Goal: Task Accomplishment & Management: Manage account settings

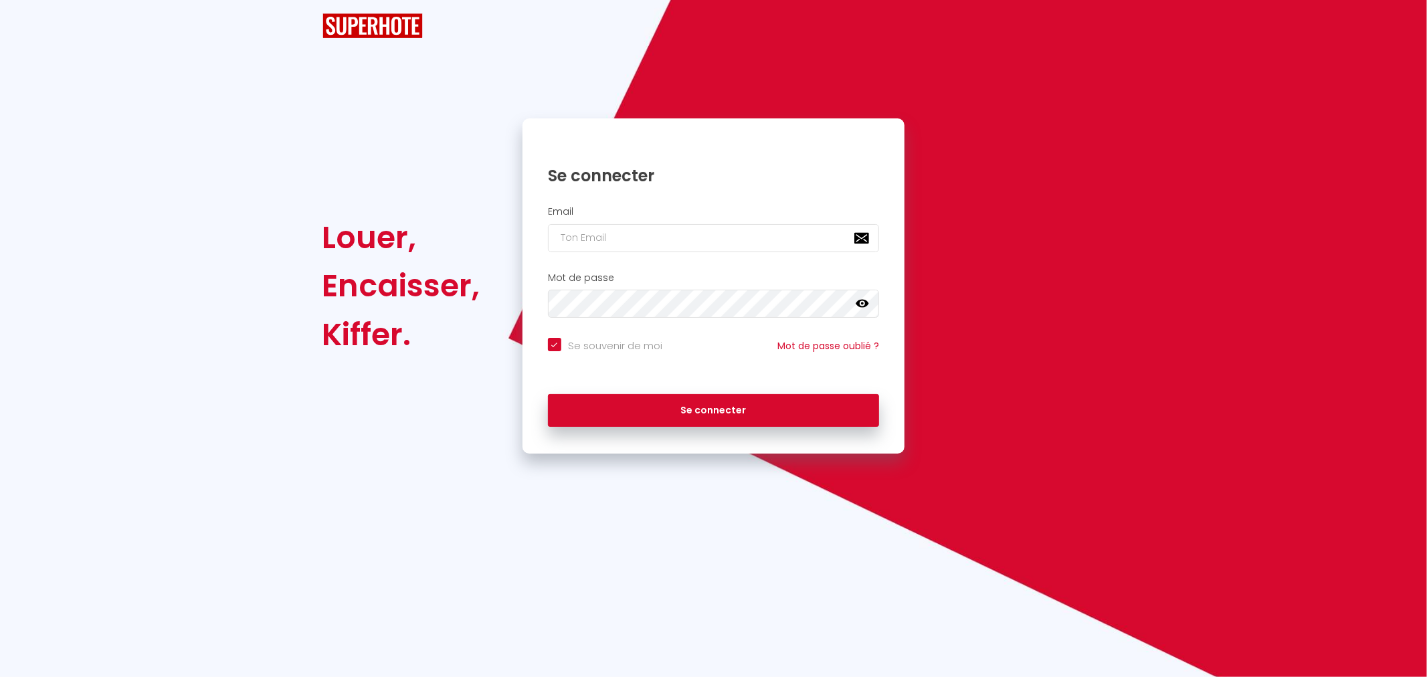
checkbox input "true"
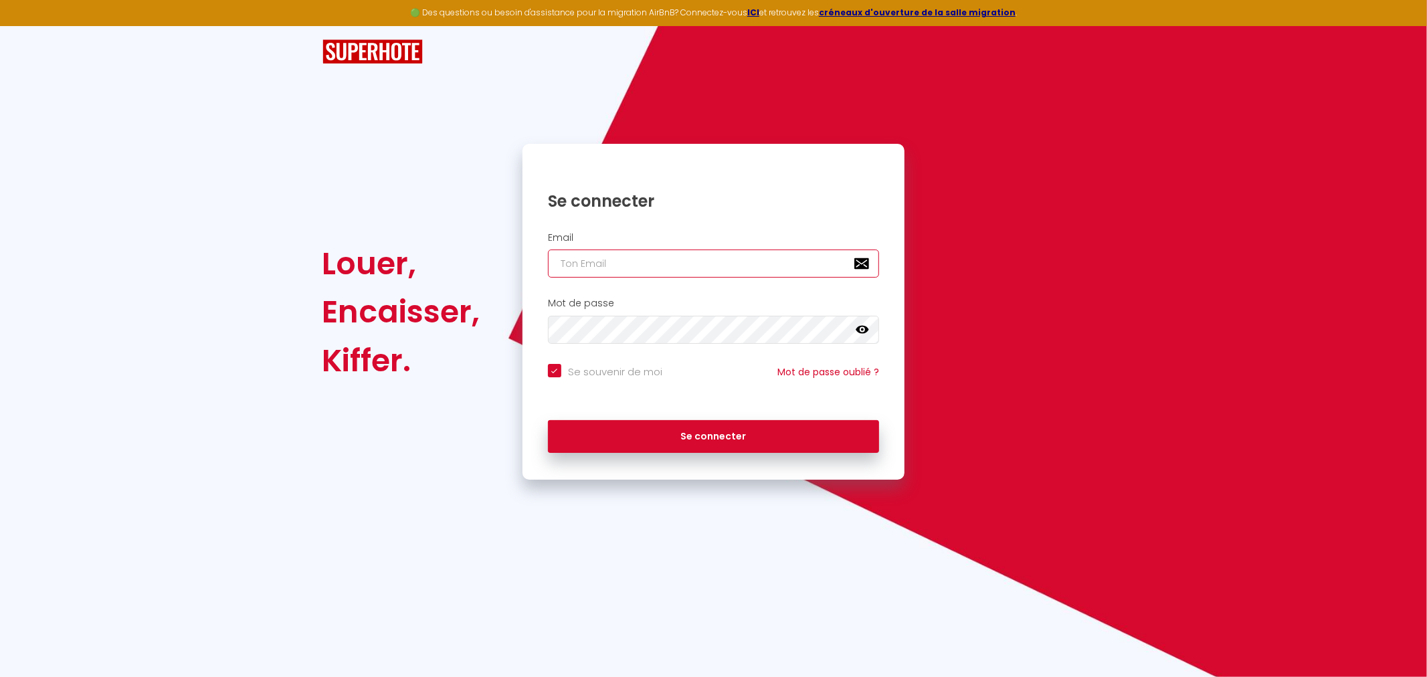
click at [661, 273] on input "email" at bounding box center [714, 264] width 332 height 28
type input "[EMAIL_ADDRESS][DOMAIN_NAME]"
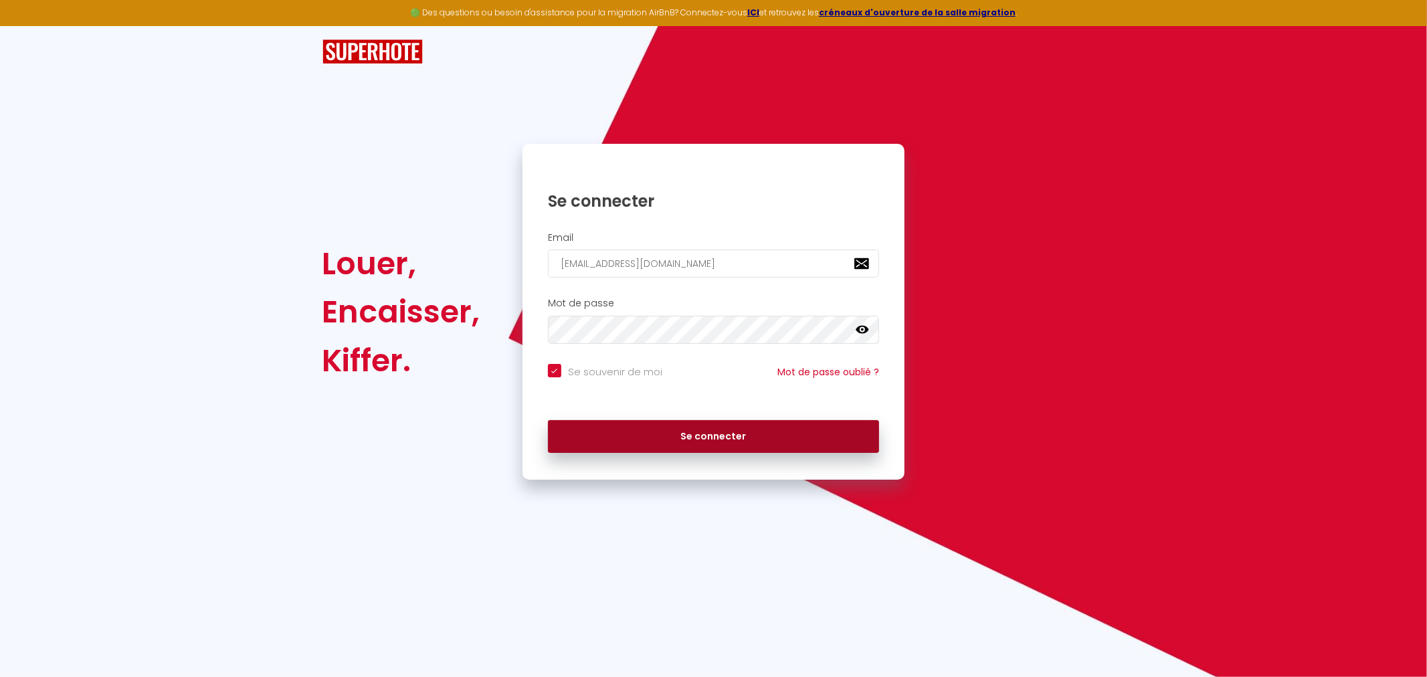
click at [666, 436] on button "Se connecter" at bounding box center [714, 436] width 332 height 33
checkbox input "true"
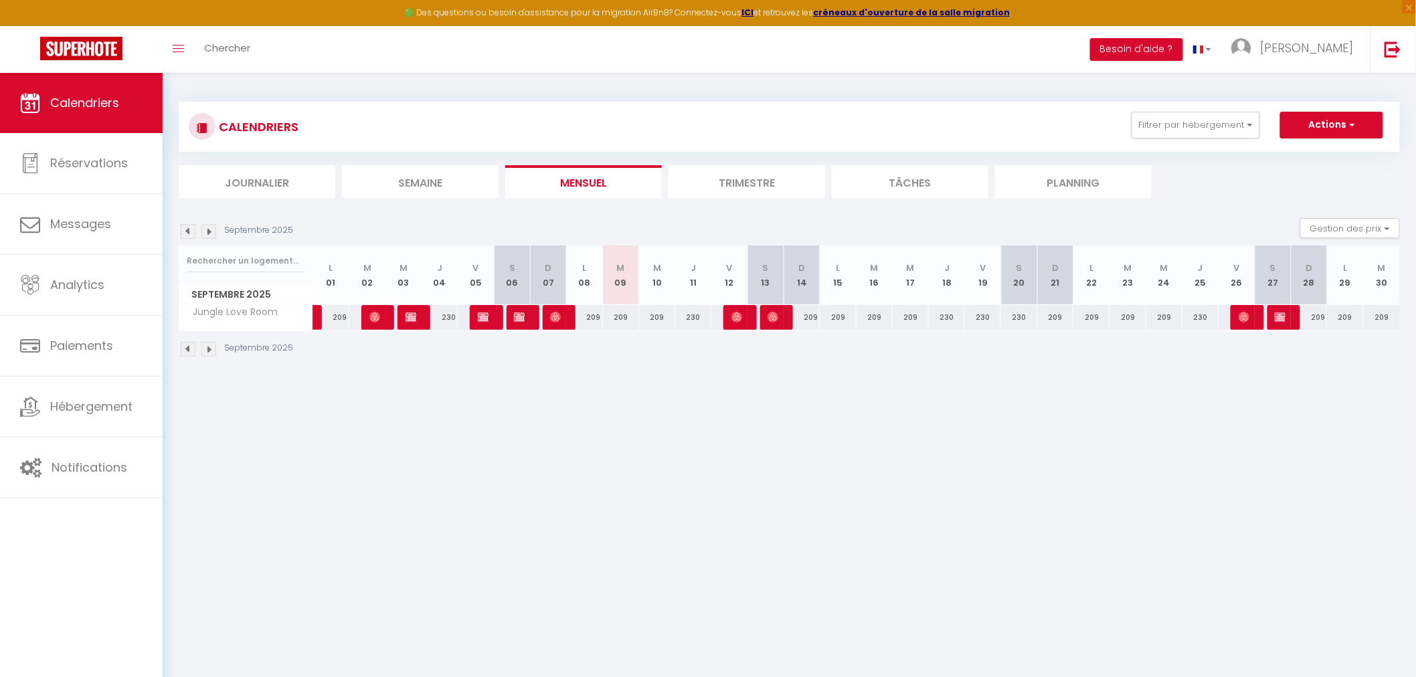
click at [759, 184] on li "Trimestre" at bounding box center [746, 181] width 157 height 33
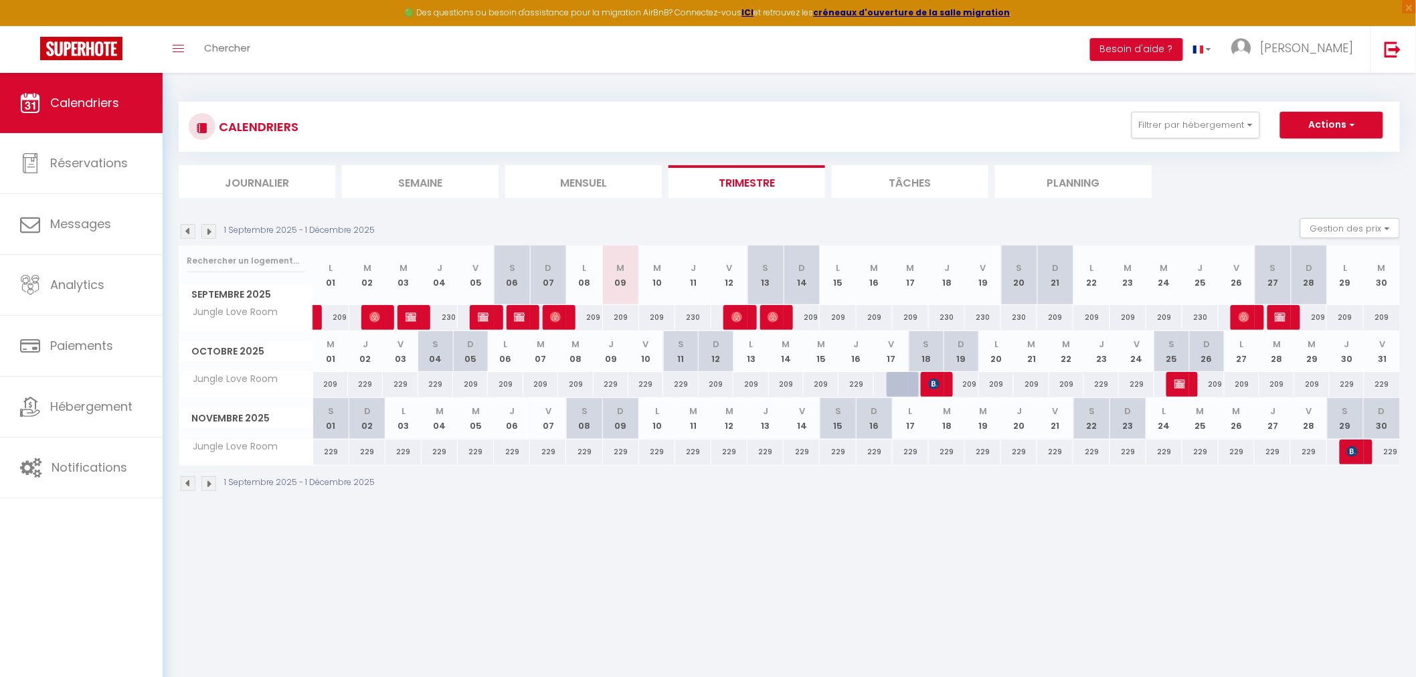
click at [325, 446] on div "229" at bounding box center [331, 452] width 36 height 25
type input "229"
type input "[DATE]"
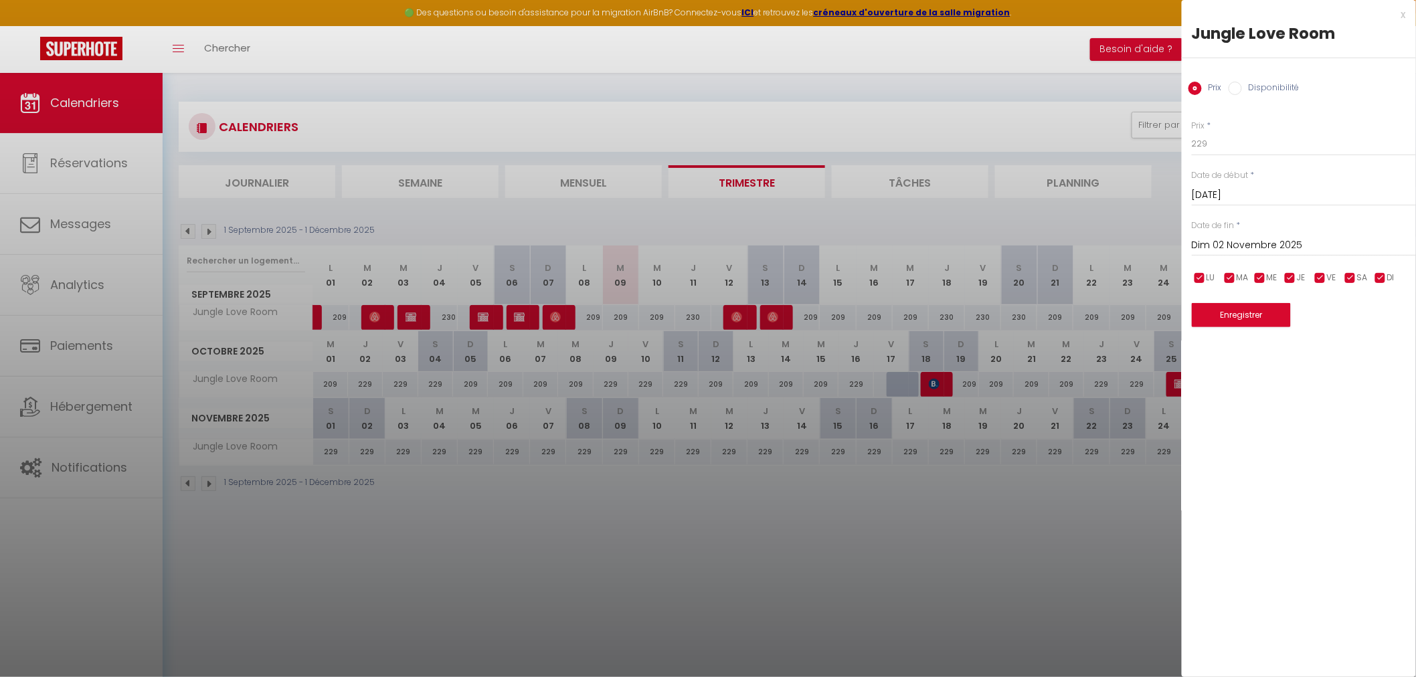
click at [1243, 244] on input "Dim 02 Novembre 2025" at bounding box center [1304, 245] width 224 height 17
click at [1208, 462] on span "30" at bounding box center [1206, 455] width 29 height 27
type input "Dim 30 Novembre 2025"
click at [1321, 274] on input "checkbox" at bounding box center [1319, 278] width 13 height 13
checkbox input "false"
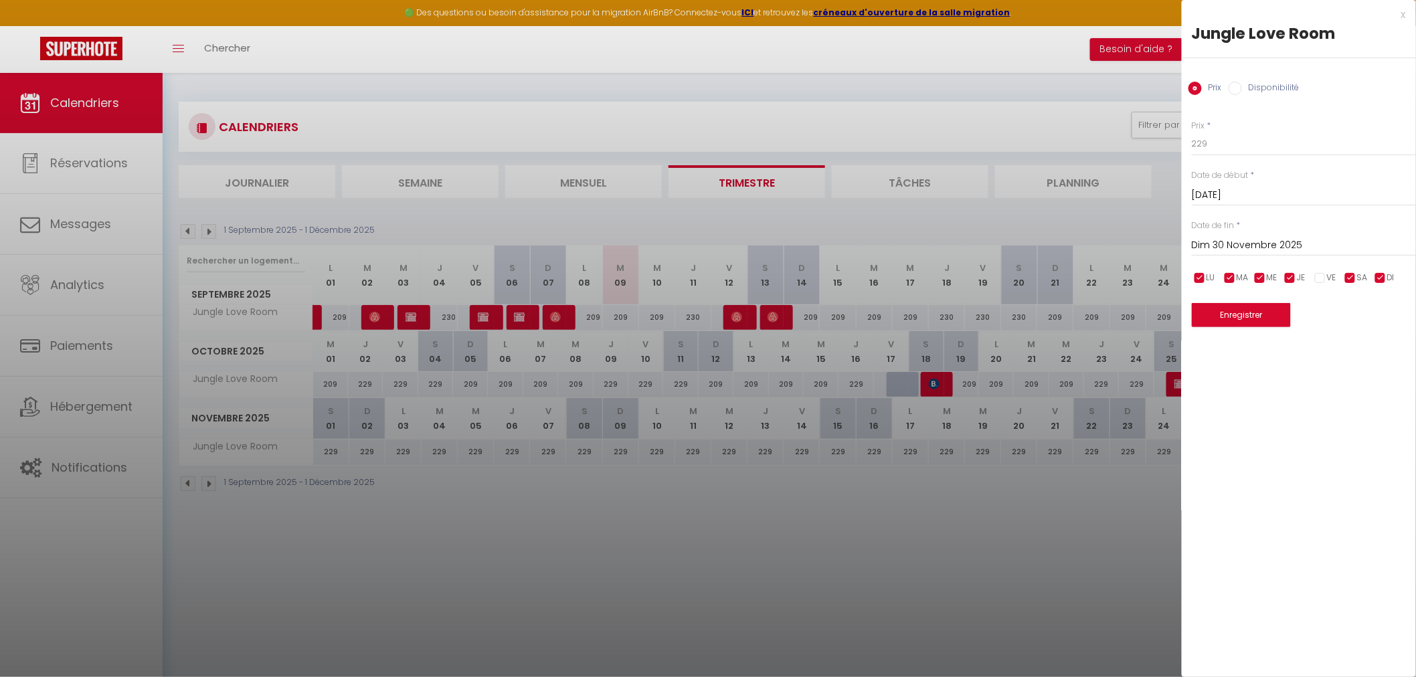
click at [1352, 276] on input "checkbox" at bounding box center [1350, 278] width 13 height 13
checkbox input "false"
click at [1381, 278] on input "checkbox" at bounding box center [1380, 278] width 13 height 13
checkbox input "false"
drag, startPoint x: 1211, startPoint y: 141, endPoint x: 1174, endPoint y: 143, distance: 36.9
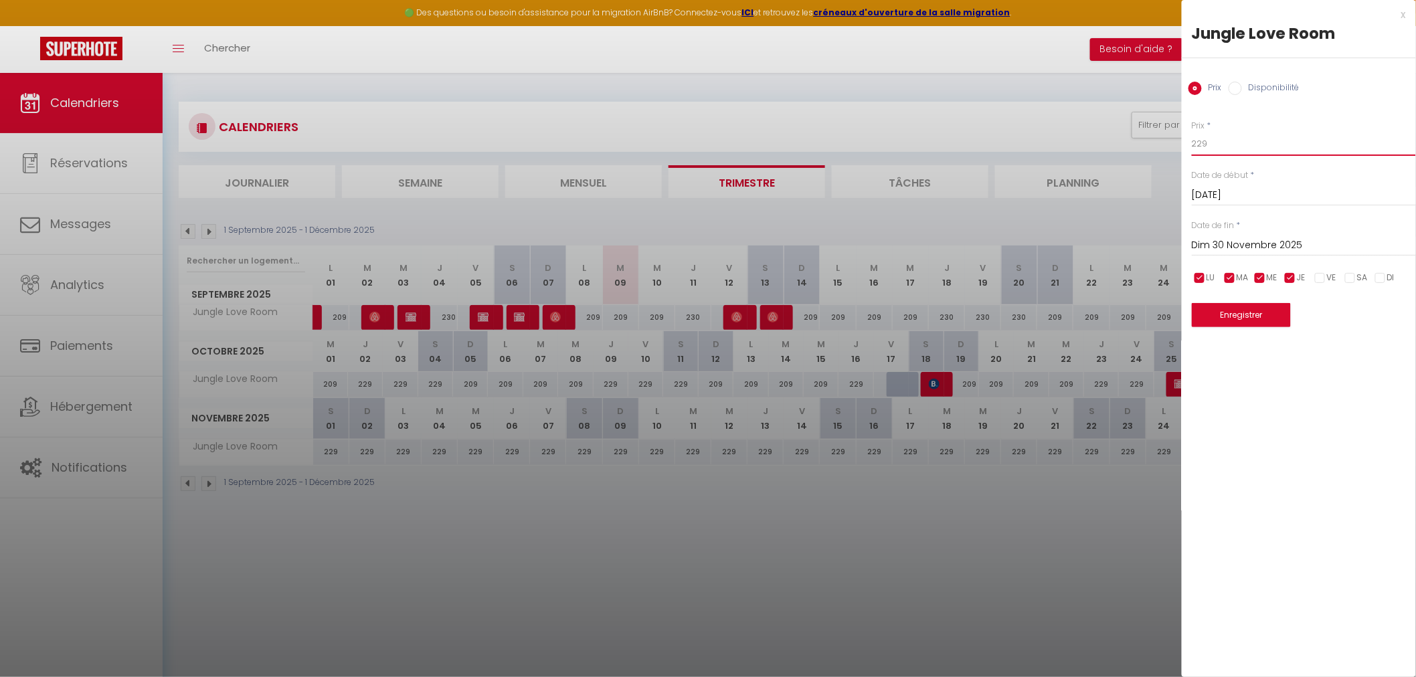
click at [1176, 143] on body "🟢 Des questions ou besoin d'assistance pour la migration AirBnB? Connectez-vous…" at bounding box center [708, 411] width 1416 height 677
type input "209"
click at [1229, 322] on button "Enregistrer" at bounding box center [1241, 315] width 99 height 24
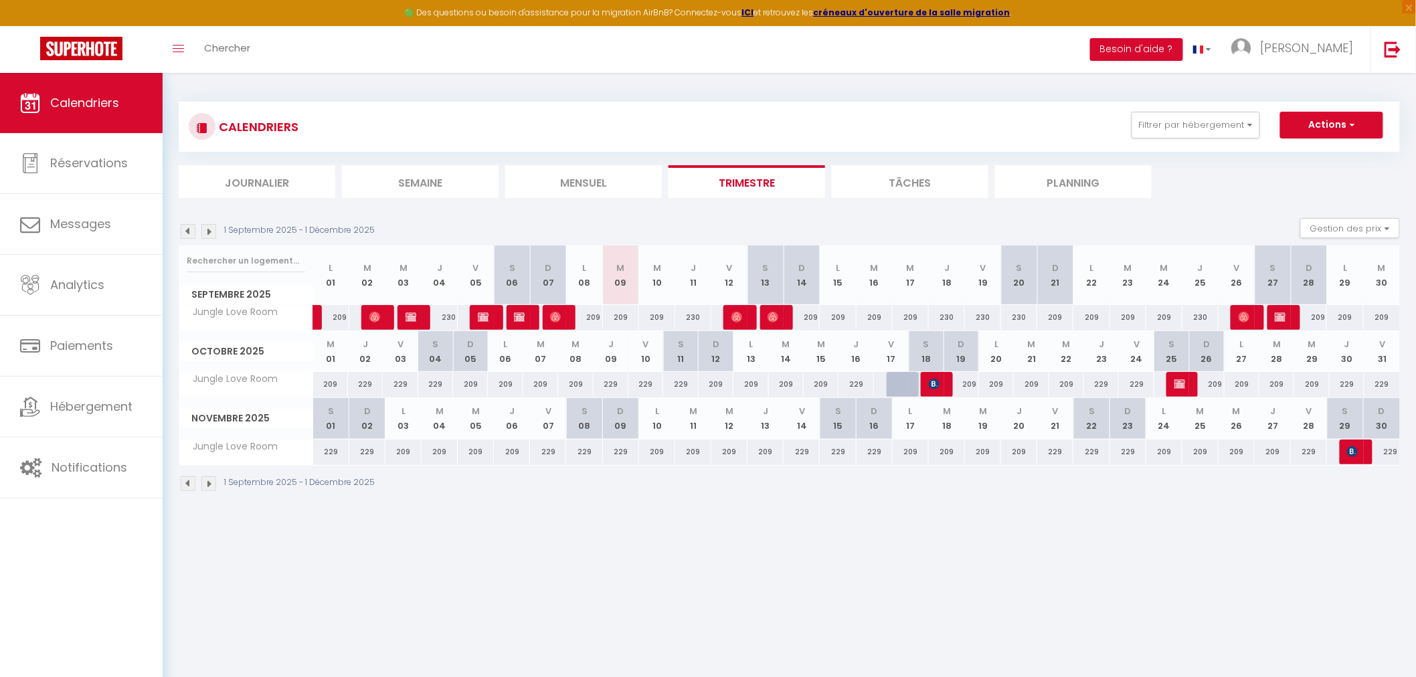
click at [336, 430] on th "S 01" at bounding box center [331, 418] width 36 height 41
click at [329, 377] on div "209" at bounding box center [330, 384] width 35 height 25
type input "209"
type input "Mer 01 Octobre 2025"
type input "Jeu 02 Octobre 2025"
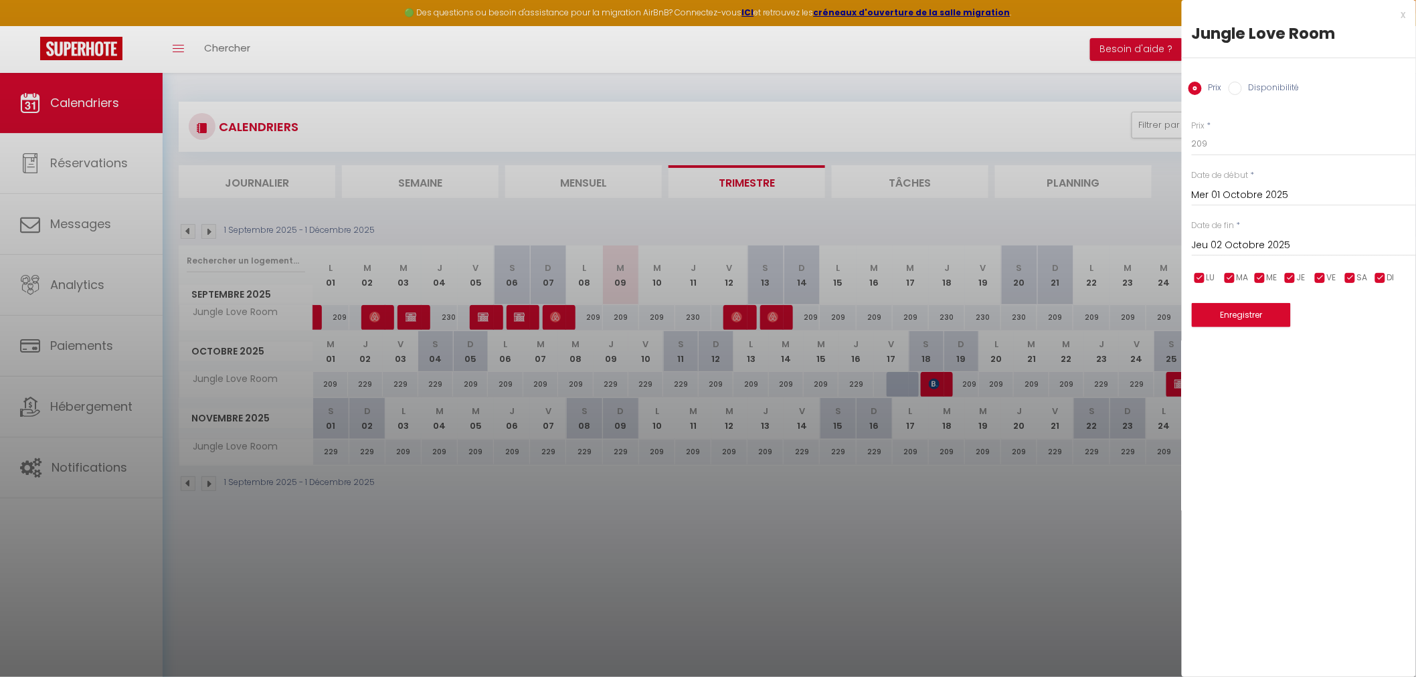
click at [407, 553] on div at bounding box center [708, 338] width 1416 height 677
